Goal: Task Accomplishment & Management: Manage account settings

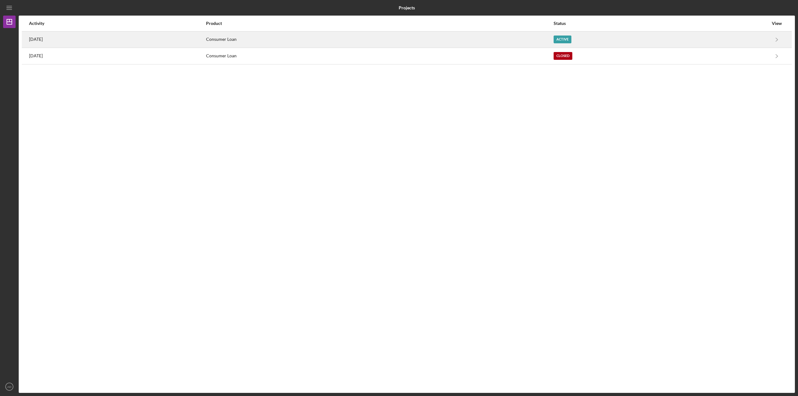
click at [479, 39] on div "Consumer Loan" at bounding box center [379, 40] width 347 height 16
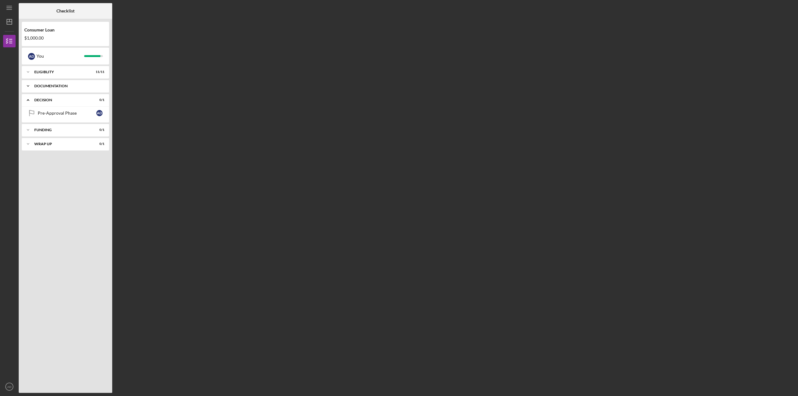
click at [49, 89] on div "Icon/Expander Documentation 9 / 9" at bounding box center [65, 86] width 87 height 12
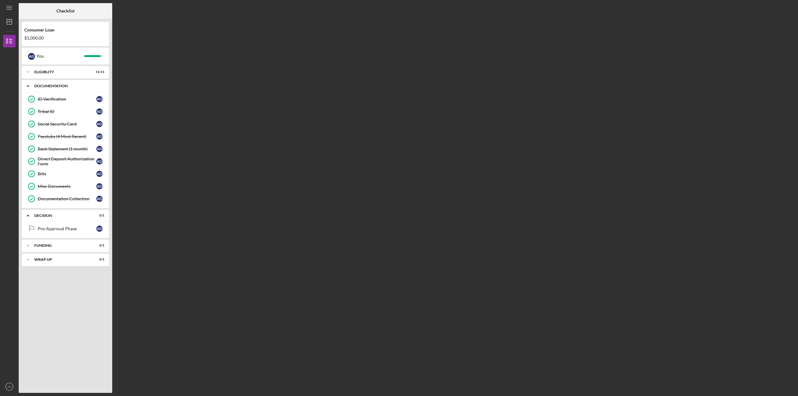
click at [29, 86] on polyline at bounding box center [28, 86] width 2 height 1
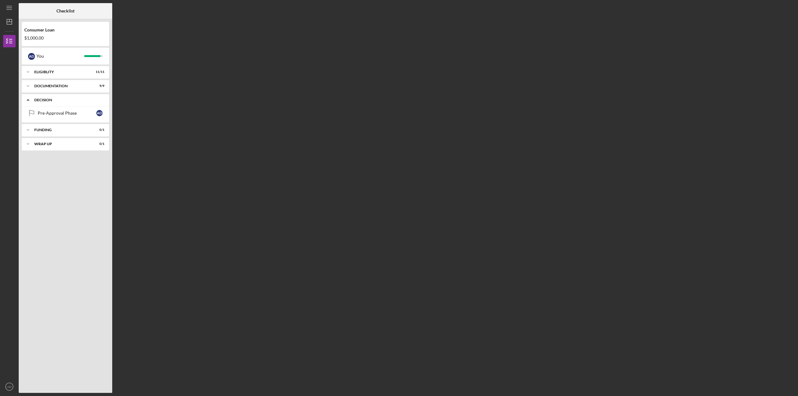
click at [26, 100] on icon "Icon/Expander" at bounding box center [28, 100] width 12 height 12
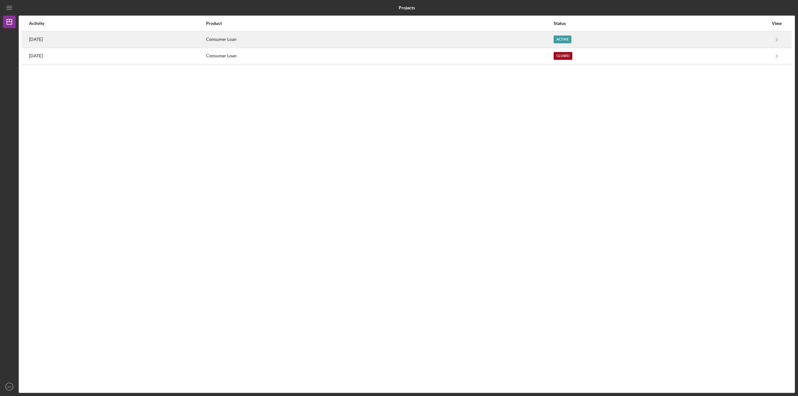
click at [544, 36] on div "Consumer Loan" at bounding box center [379, 40] width 347 height 16
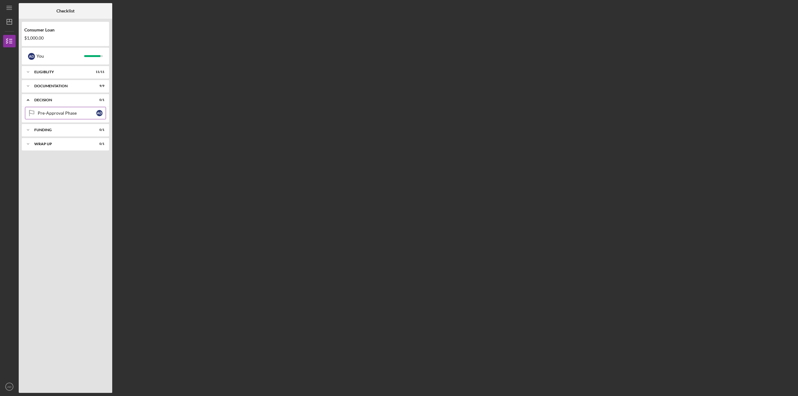
click at [71, 116] on link "Pre-Approval Phase Pre-Approval Phase A D" at bounding box center [65, 113] width 81 height 12
